Goal: Information Seeking & Learning: Learn about a topic

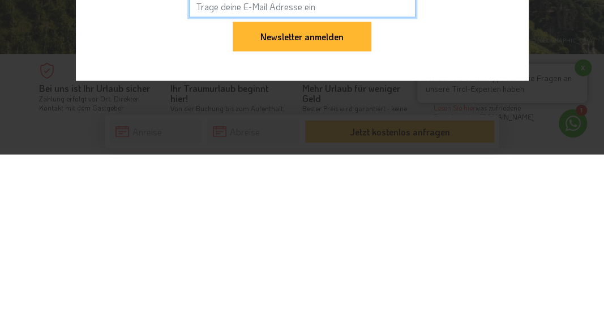
scroll to position [3711, 0]
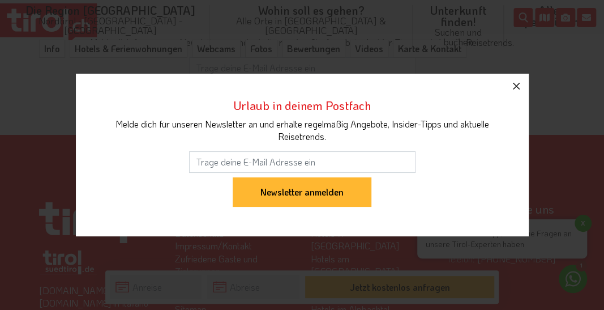
click at [520, 83] on icon "button" at bounding box center [516, 86] width 7 height 7
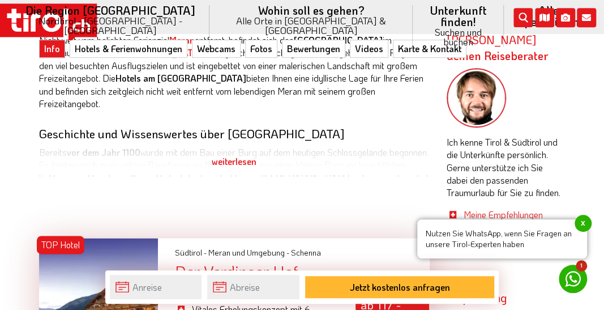
scroll to position [523, 0]
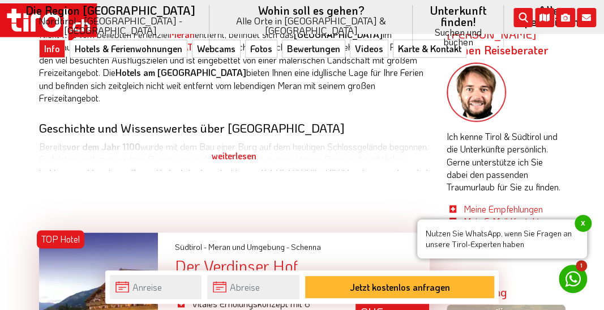
click at [248, 149] on div "weiterlesen" at bounding box center [234, 156] width 391 height 28
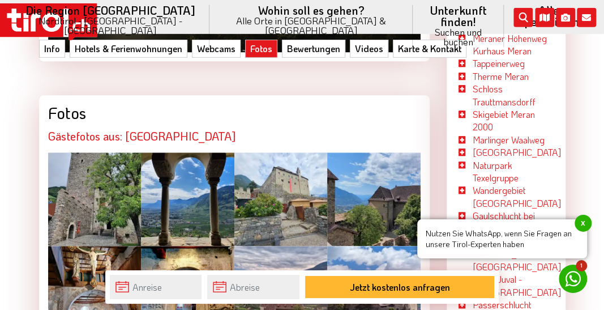
scroll to position [2288, 0]
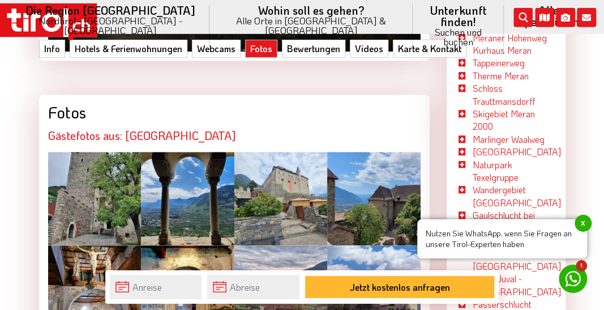
click at [101, 157] on div at bounding box center [94, 198] width 93 height 93
click at [373, 170] on div at bounding box center [373, 198] width 93 height 93
click at [184, 161] on div at bounding box center [187, 198] width 93 height 93
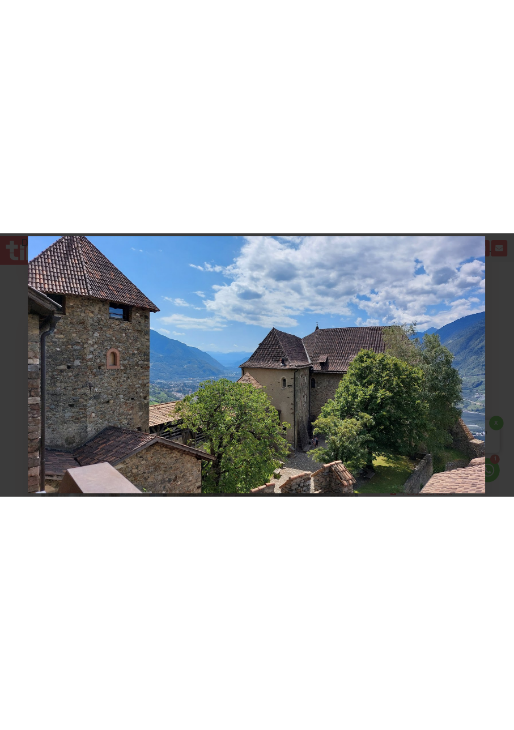
scroll to position [2521, 0]
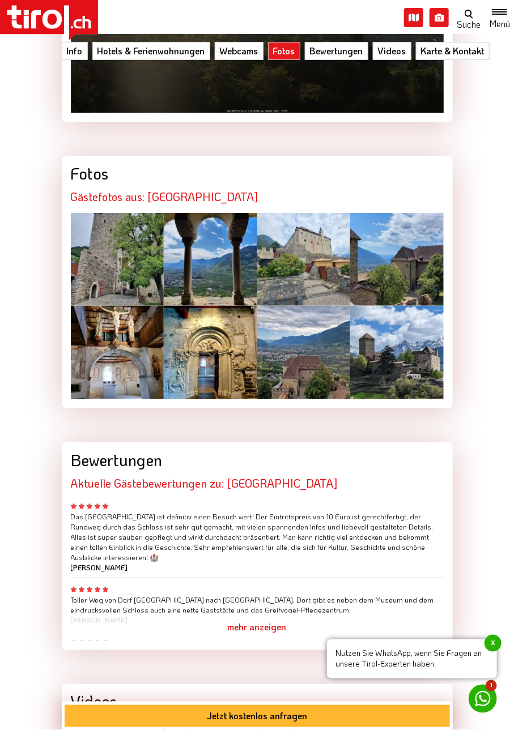
scroll to position [2288, 0]
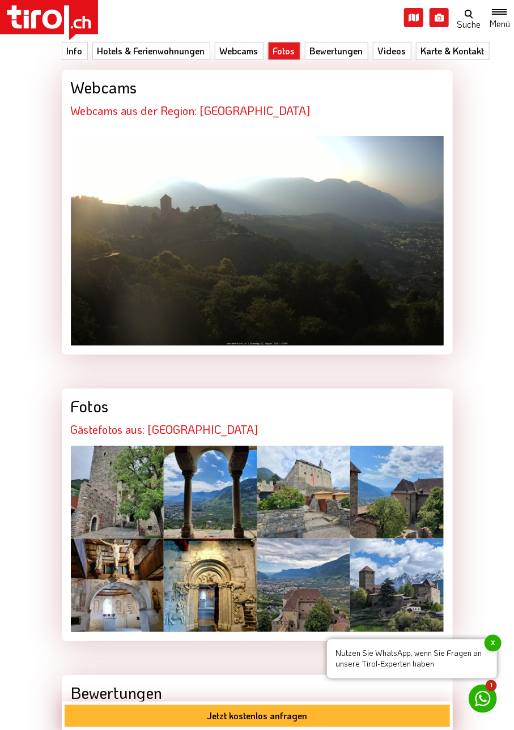
click at [406, 309] on div at bounding box center [396, 585] width 93 height 93
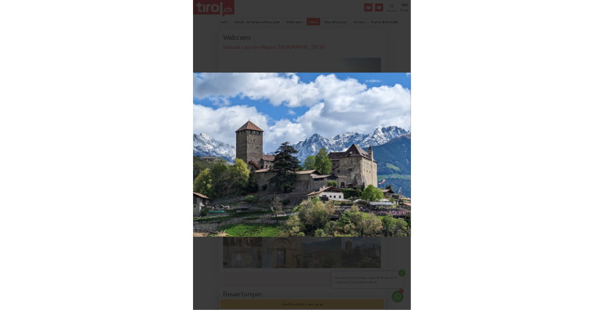
scroll to position [2055, 0]
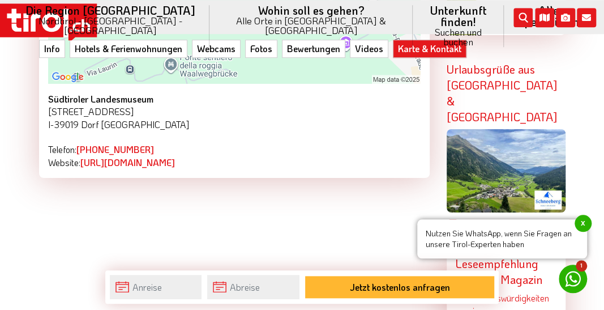
scroll to position [3394, 0]
click at [159, 156] on link "[URL][DOMAIN_NAME]" at bounding box center [127, 162] width 95 height 12
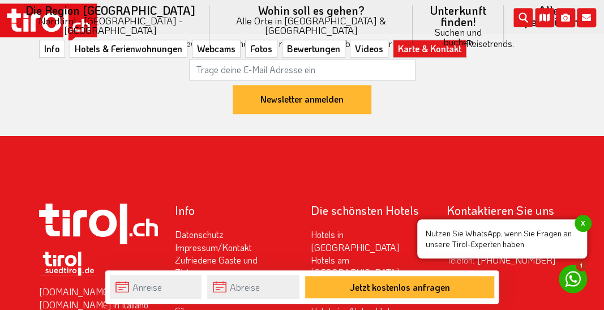
scroll to position [4085, 0]
